Goal: Information Seeking & Learning: Check status

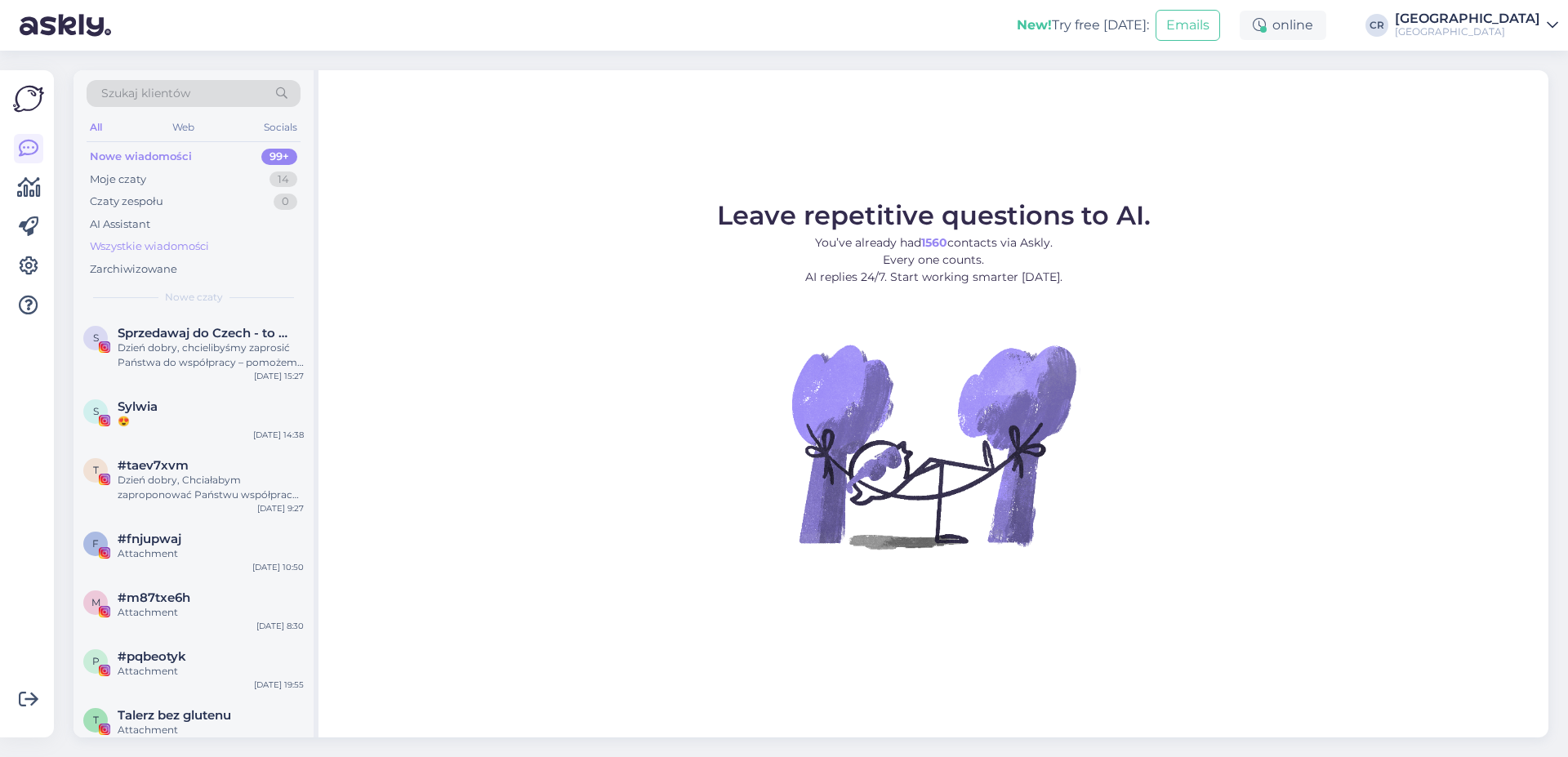
click at [173, 254] on div "Wszystkie wiadomości" at bounding box center [149, 246] width 119 height 16
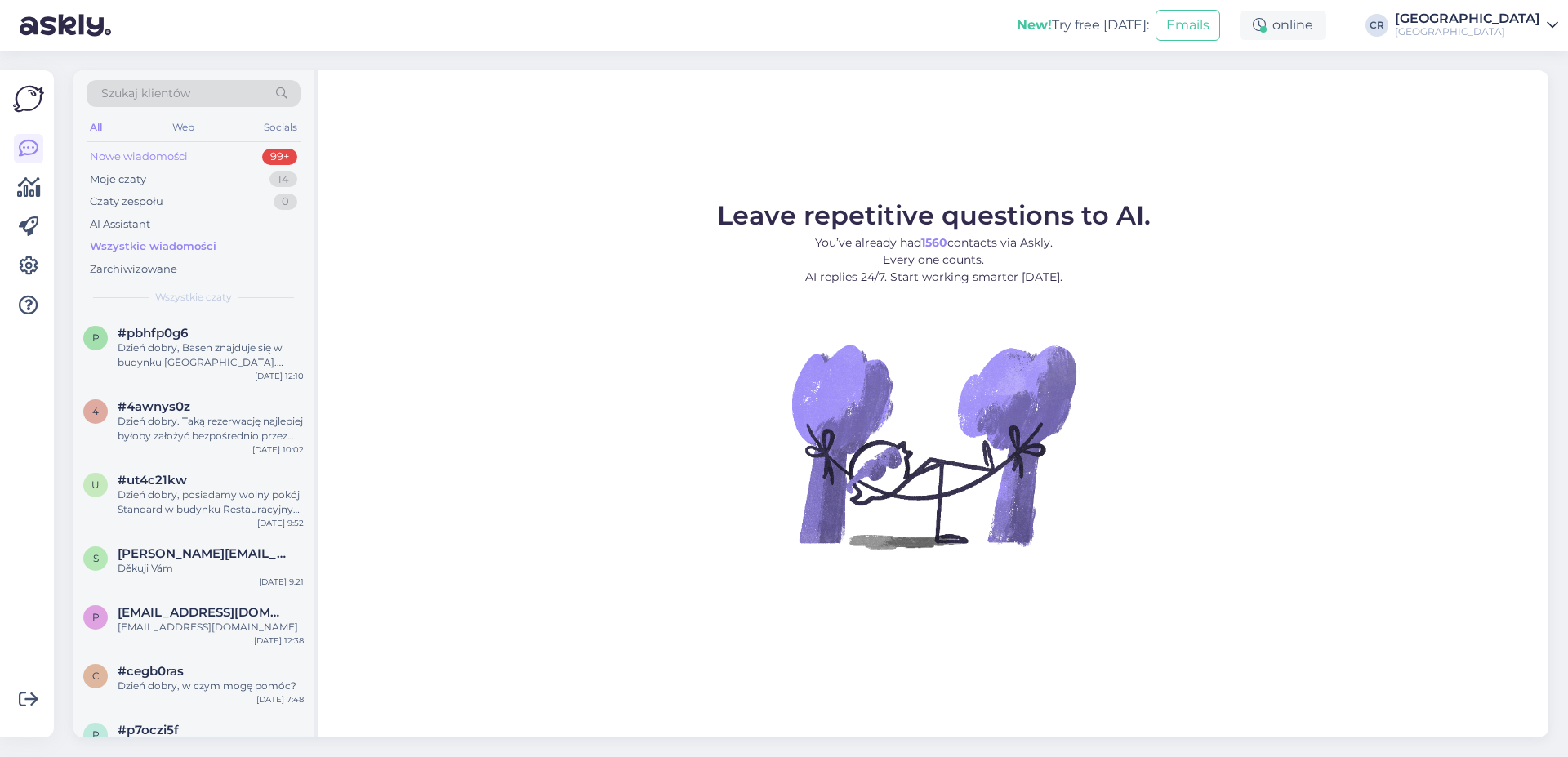
click at [164, 160] on div "Nowe wiadomości" at bounding box center [139, 157] width 98 height 16
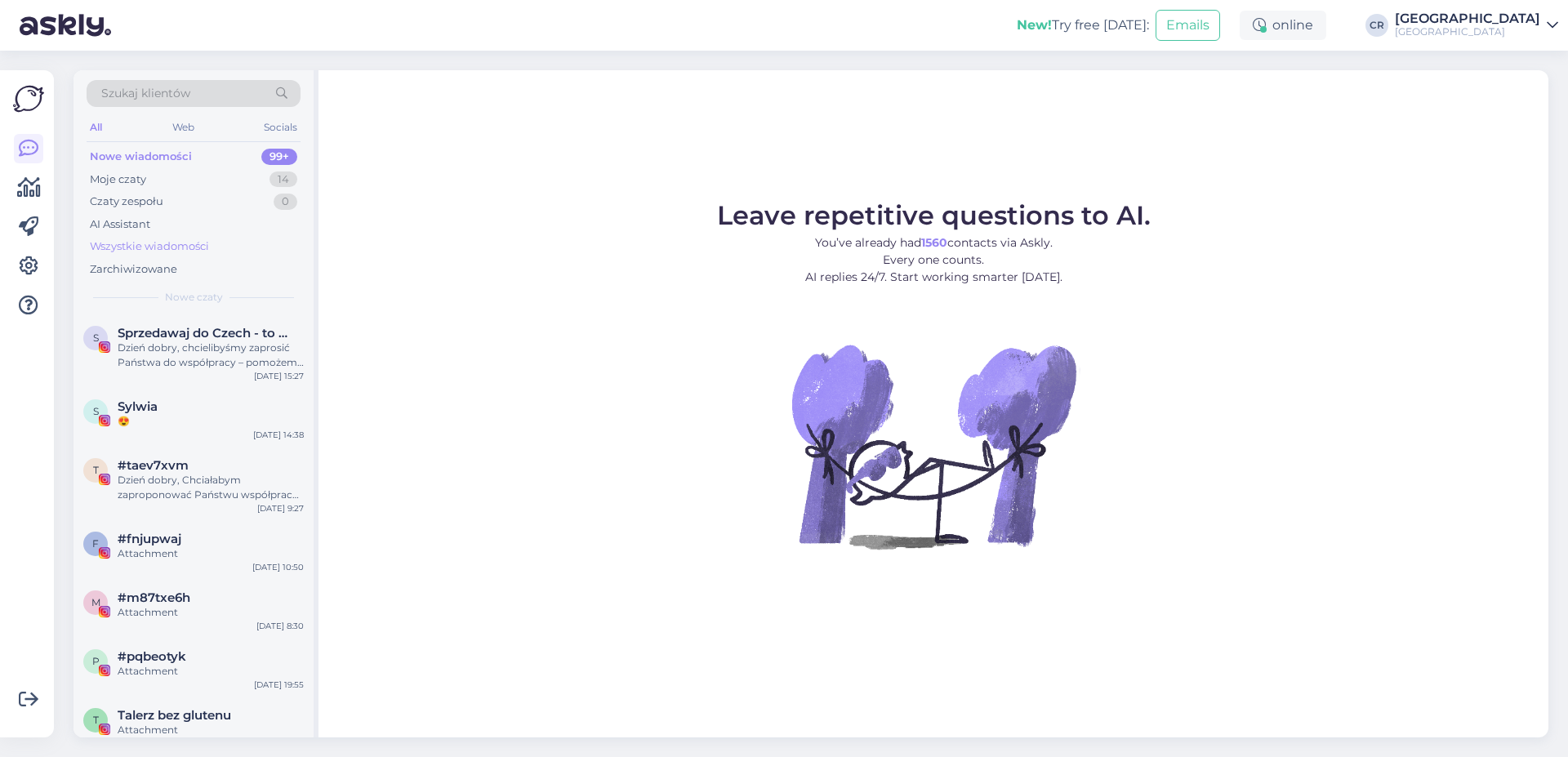
click at [139, 250] on div "Wszystkie wiadomości" at bounding box center [149, 246] width 119 height 16
click at [181, 252] on div "Wszystkie wiadomości" at bounding box center [149, 246] width 119 height 16
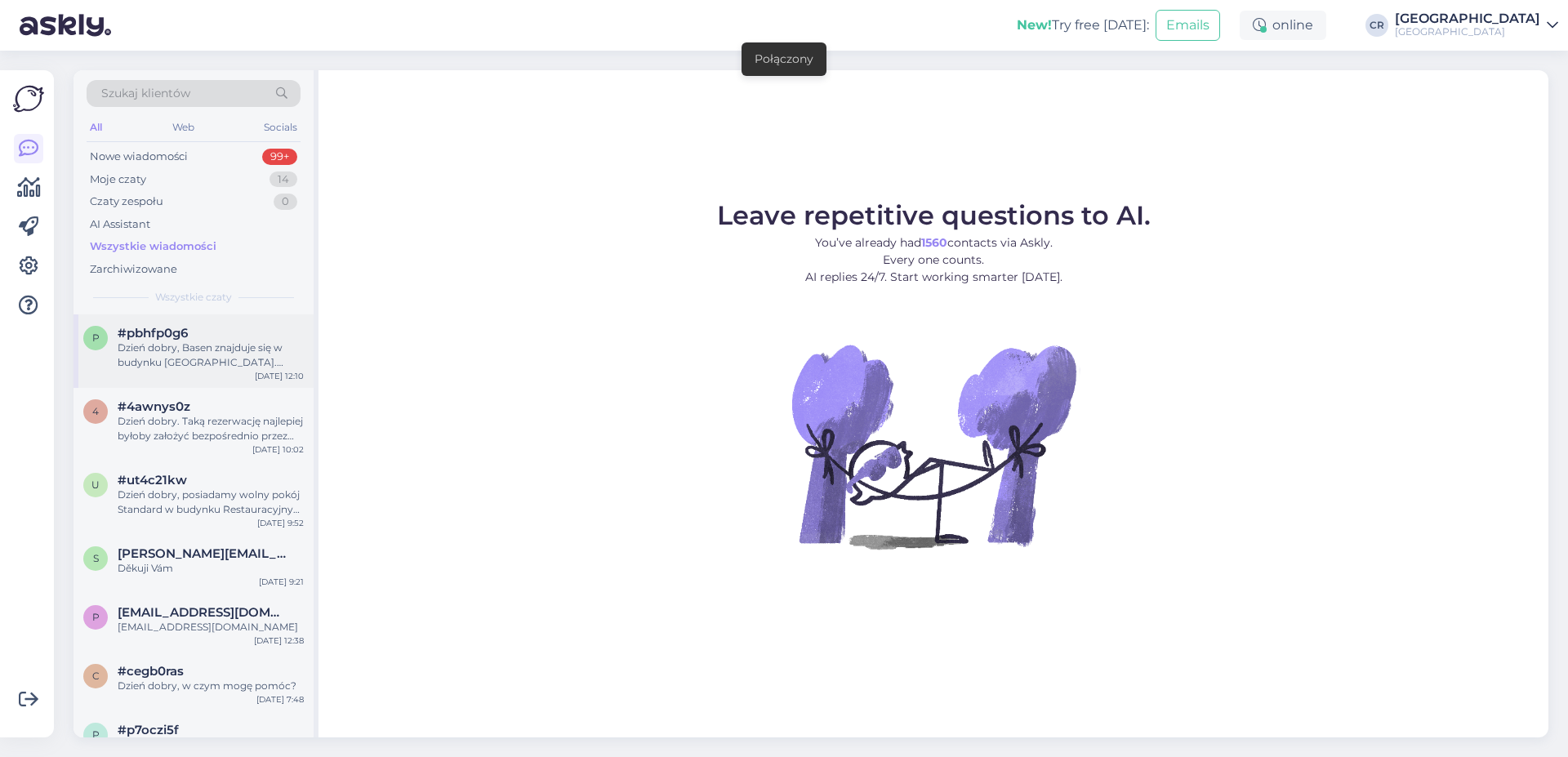
click at [189, 322] on div "p #pbhfp0g6 Dzień dobry, Basen znajduje się w budynku [GEOGRAPHIC_DATA]. Śniada…" at bounding box center [194, 351] width 240 height 74
